Goal: Find specific page/section: Find specific page/section

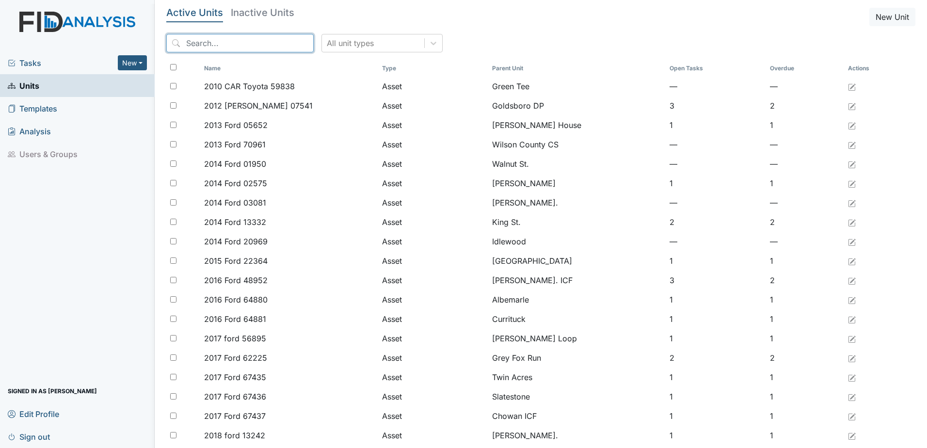
drag, startPoint x: 244, startPoint y: 41, endPoint x: 246, endPoint y: 52, distance: 11.3
click at [244, 42] on input "search" at bounding box center [239, 43] width 147 height 18
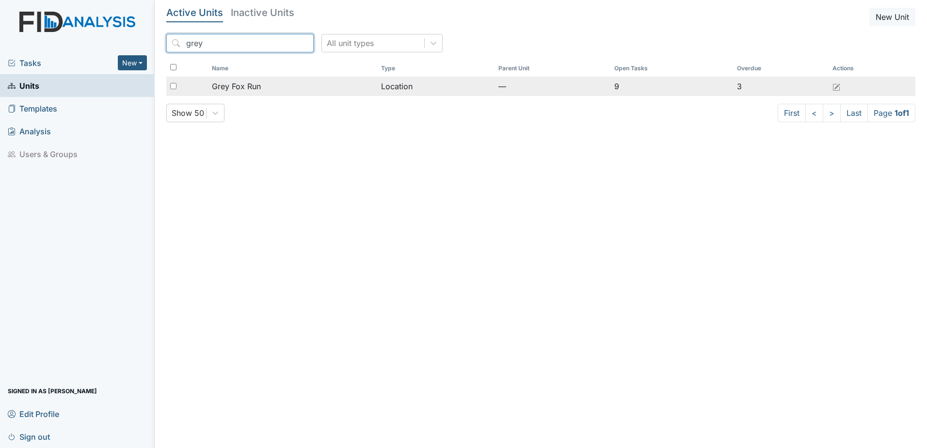
type input "grey"
click at [250, 90] on span "Grey Fox Run" at bounding box center [236, 86] width 49 height 12
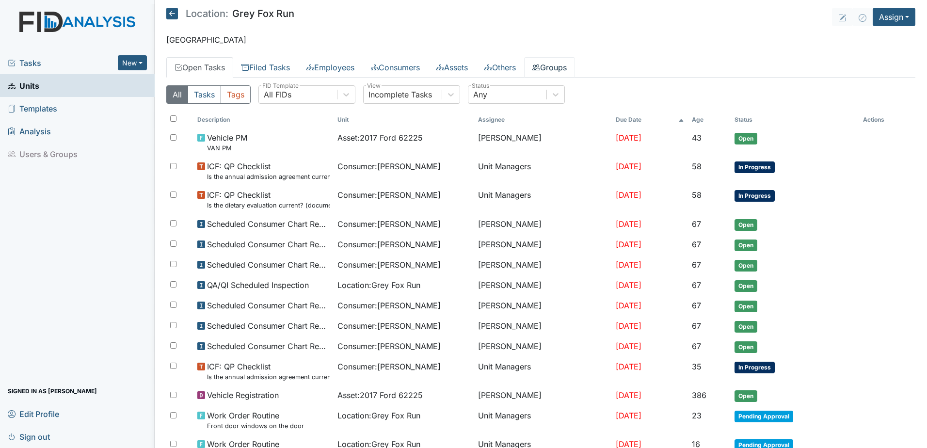
click at [540, 70] on icon at bounding box center [536, 68] width 8 height 8
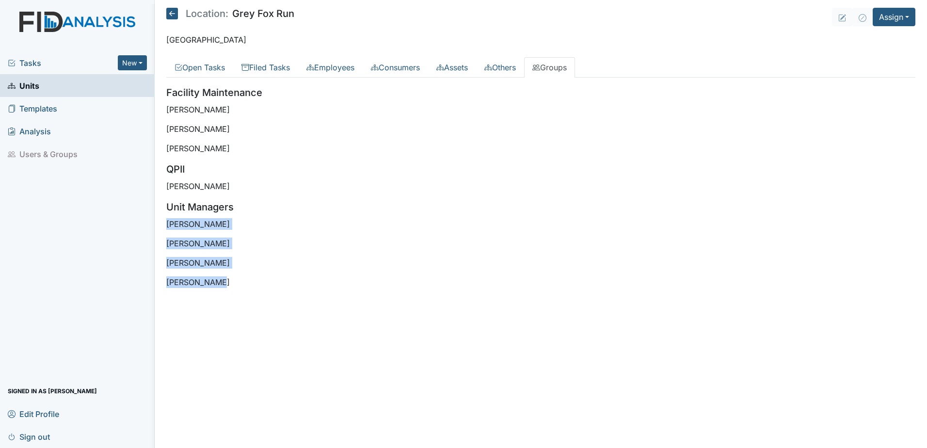
drag, startPoint x: 237, startPoint y: 300, endPoint x: 166, endPoint y: 226, distance: 102.2
click at [166, 226] on div "All Tasks Tags All FIDs FID Template Incomplete Tasks View Any Status Descripti…" at bounding box center [540, 191] width 749 height 226
drag, startPoint x: 166, startPoint y: 226, endPoint x: 313, endPoint y: 299, distance: 164.4
click at [334, 299] on div "All Tasks Tags All FIDs FID Template Incomplete Tasks View Any Status Descripti…" at bounding box center [540, 191] width 749 height 226
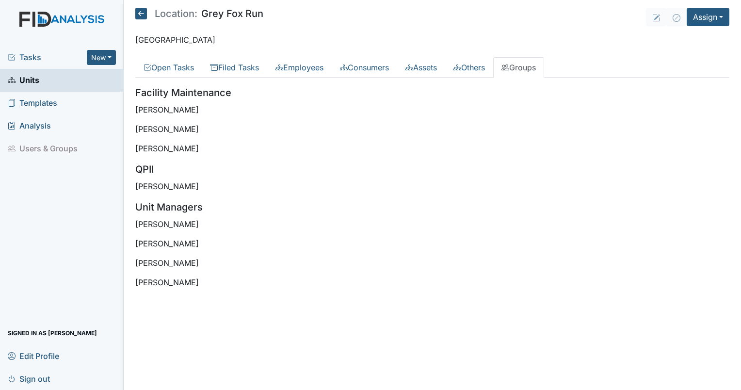
click at [352, 137] on div "Facility Maintenance Zach Smith James Bryant George Walton QPII Tonya Battle Un…" at bounding box center [432, 186] width 594 height 203
